Goal: Obtain resource: Obtain resource

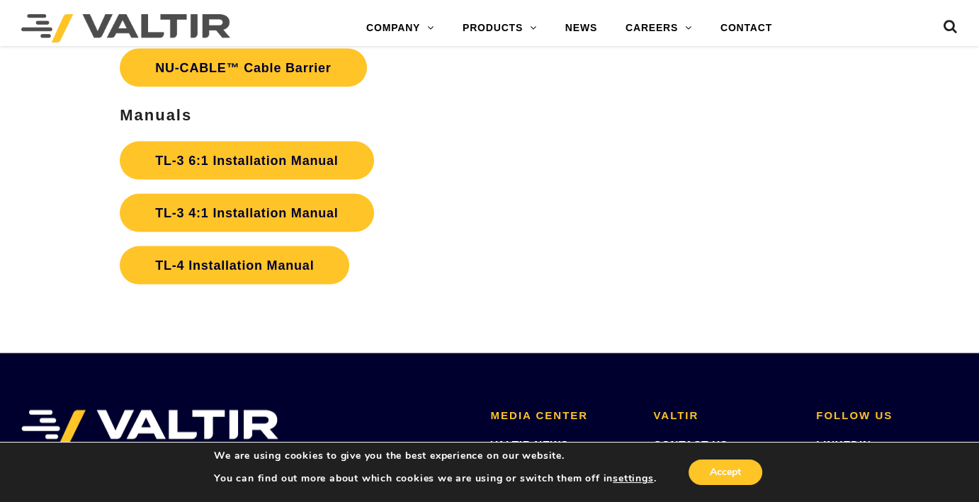
scroll to position [2977, 0]
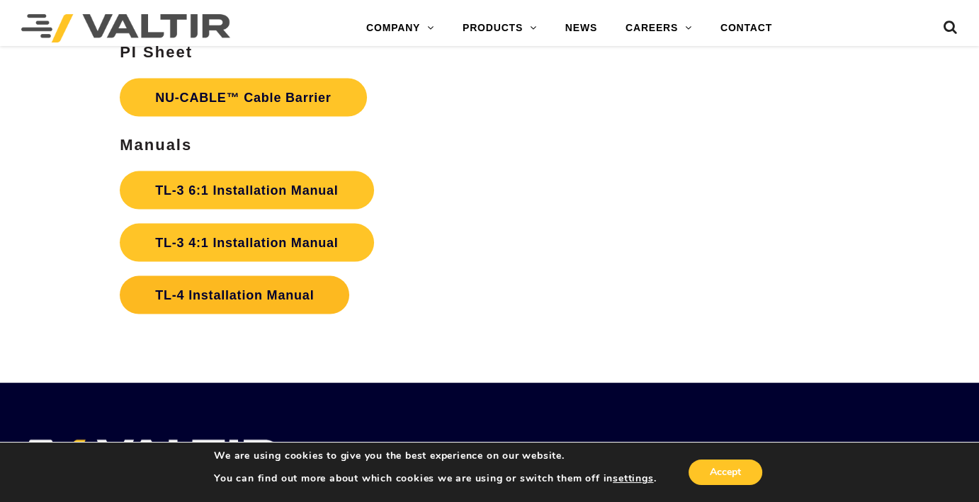
click at [187, 276] on link "TL-4 Installation Manual" at bounding box center [235, 295] width 230 height 38
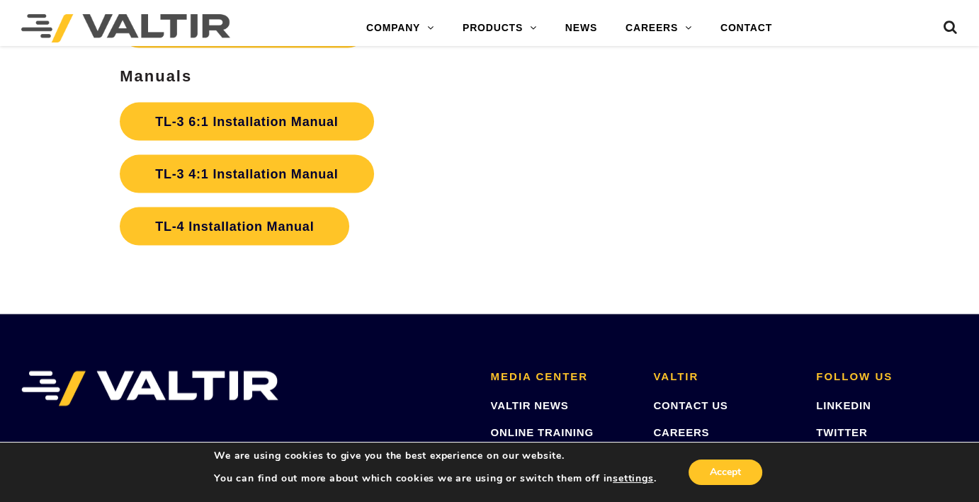
scroll to position [3048, 0]
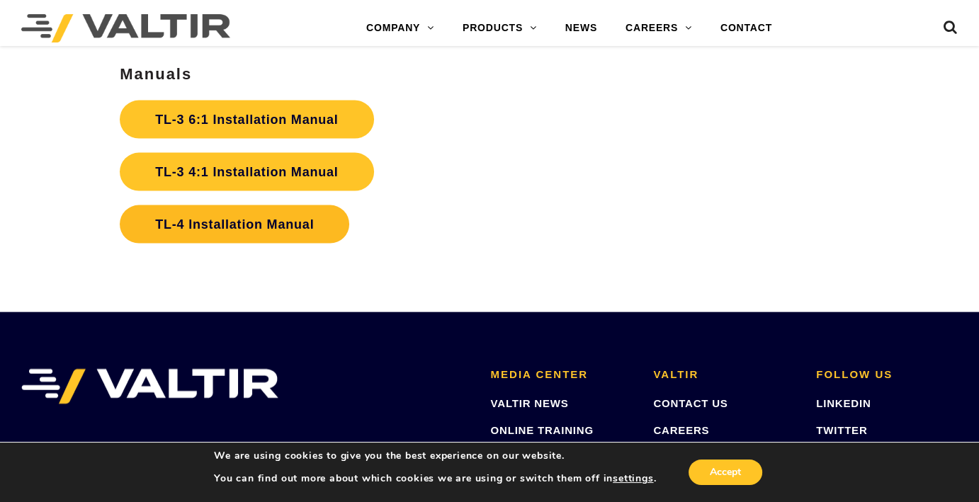
click at [240, 210] on link "TL-4 Installation Manual" at bounding box center [235, 225] width 230 height 38
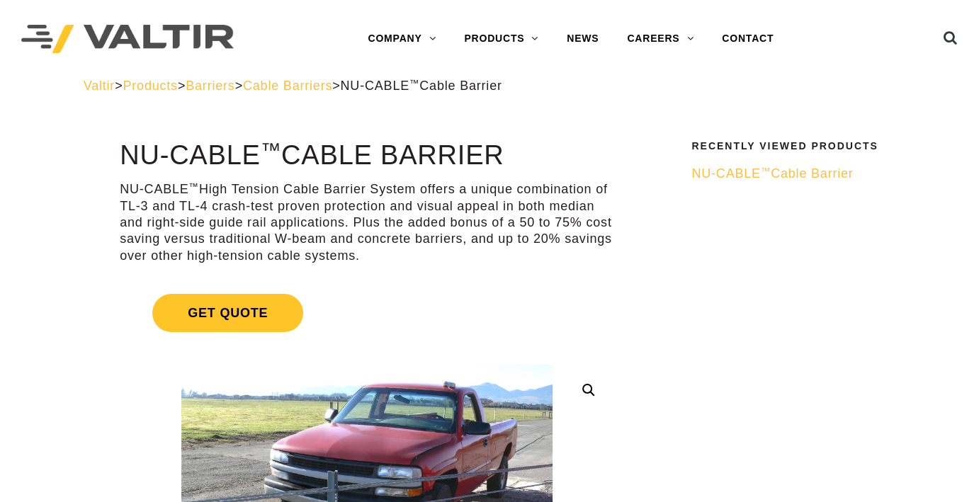
click at [753, 176] on span "NU-CABLE ™ Cable Barrier" at bounding box center [773, 174] width 162 height 14
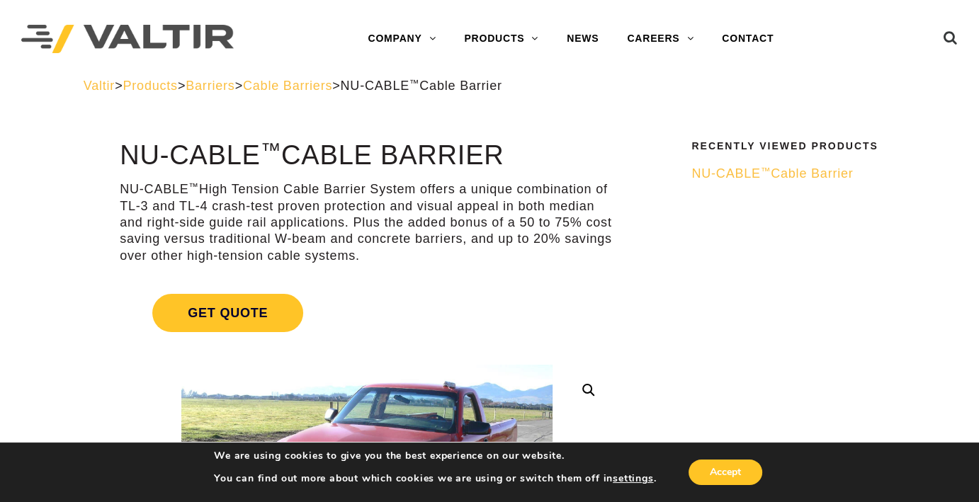
drag, startPoint x: 122, startPoint y: 155, endPoint x: 522, endPoint y: 128, distance: 400.6
copy h1 "NU-CABLE ™ Cable Barrier"
